Goal: Task Accomplishment & Management: Use online tool/utility

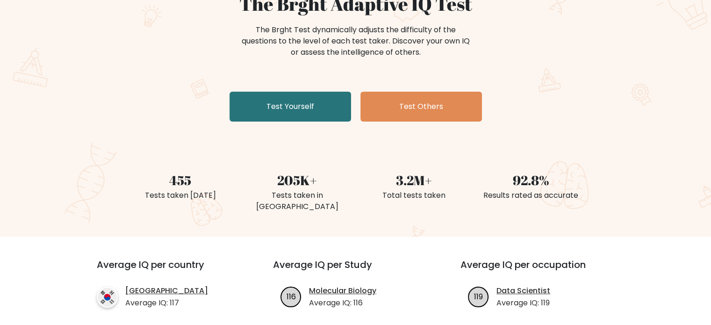
scroll to position [105, 0]
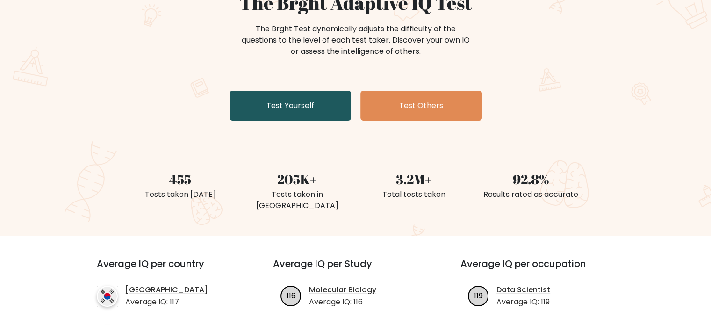
click at [303, 107] on link "Test Yourself" at bounding box center [291, 106] width 122 height 30
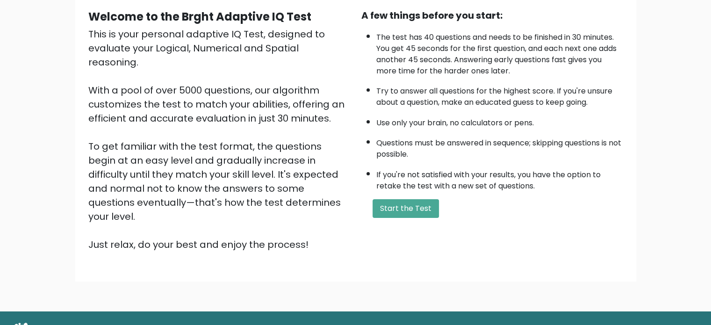
scroll to position [95, 0]
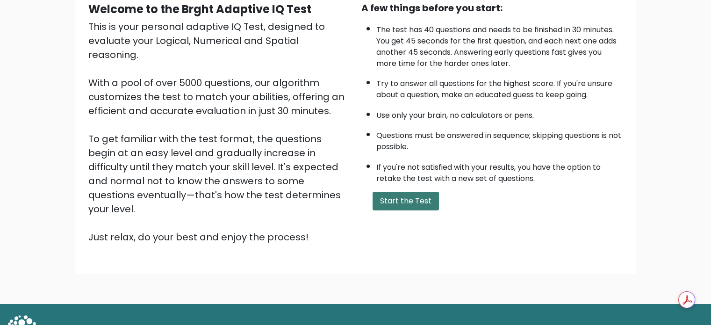
click at [417, 201] on button "Start the Test" at bounding box center [406, 201] width 66 height 19
